Goal: Find specific page/section: Find specific page/section

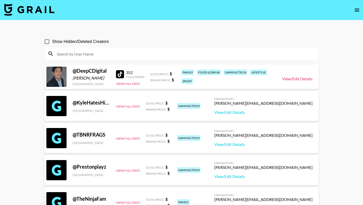
click at [294, 78] on link "View/Edit Details" at bounding box center [297, 78] width 31 height 5
click at [46, 42] on input "Show Hidden/Deleted Creators" at bounding box center [47, 41] width 11 height 11
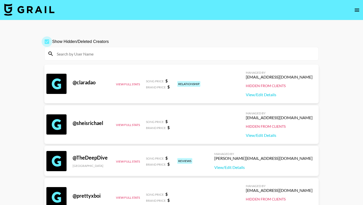
click at [46, 42] on input "Show Hidden/Deleted Creators" at bounding box center [47, 41] width 11 height 11
checkbox input "false"
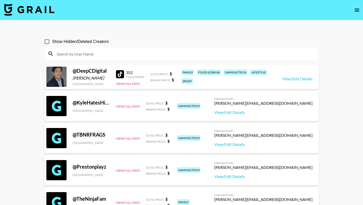
click at [12, 9] on img at bounding box center [29, 10] width 50 height 12
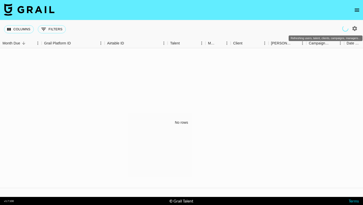
click at [346, 29] on icon "Refreshing users, talent, clients, campaigns, managers..." at bounding box center [345, 28] width 9 height 9
click at [357, 11] on icon "open drawer" at bounding box center [357, 10] width 5 height 3
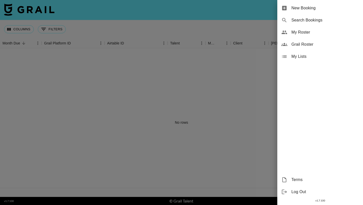
click at [291, 45] on div "Grail Roster" at bounding box center [321, 44] width 86 height 12
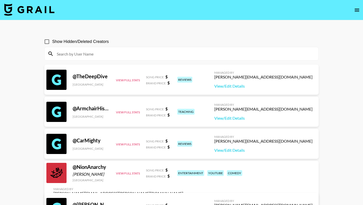
click at [20, 9] on img at bounding box center [29, 10] width 50 height 12
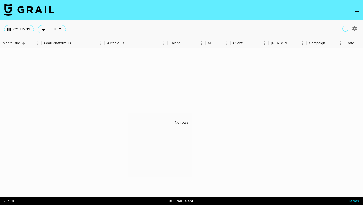
click at [355, 9] on icon "open drawer" at bounding box center [357, 10] width 5 height 3
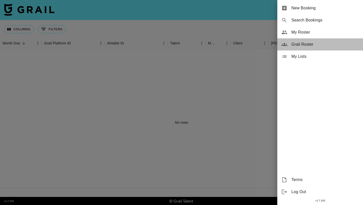
click at [297, 46] on span "Grail Roster" at bounding box center [326, 44] width 68 height 6
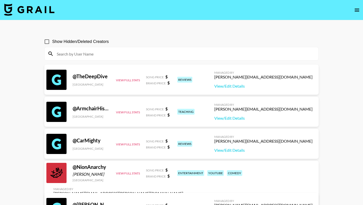
click at [190, 55] on input at bounding box center [185, 54] width 262 height 8
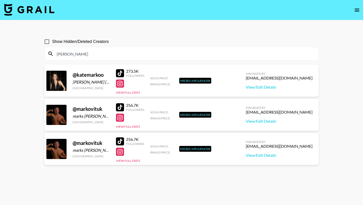
type input "[PERSON_NAME]"
click at [93, 38] on label "Show Hidden/Deleted Creators" at bounding box center [75, 41] width 67 height 11
click at [52, 38] on input "Show Hidden/Deleted Creators" at bounding box center [47, 41] width 11 height 11
checkbox input "true"
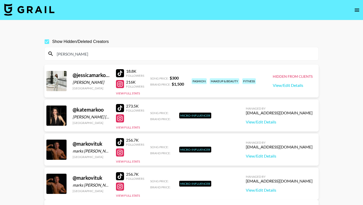
click at [141, 60] on section "[PERSON_NAME]" at bounding box center [181, 54] width 275 height 14
click at [139, 58] on div "[PERSON_NAME]" at bounding box center [182, 53] width 274 height 13
click at [99, 59] on div "[PERSON_NAME]" at bounding box center [182, 53] width 274 height 13
click at [86, 52] on input "[PERSON_NAME]" at bounding box center [185, 54] width 262 height 8
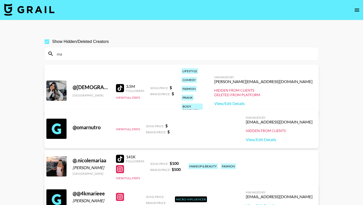
type input "m"
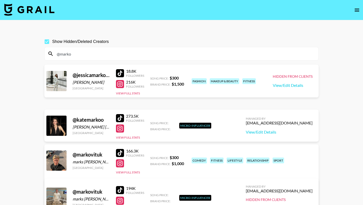
type input "@mark"
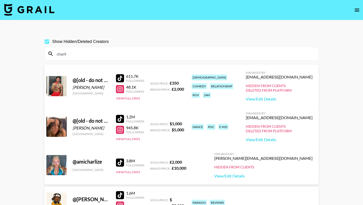
type input "[PERSON_NAME]"
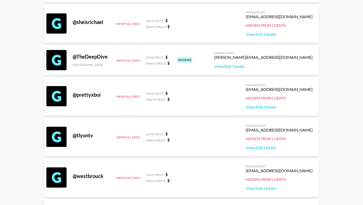
scroll to position [151, 0]
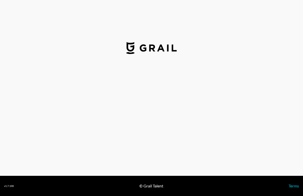
select select "USD"
